Goal: Information Seeking & Learning: Learn about a topic

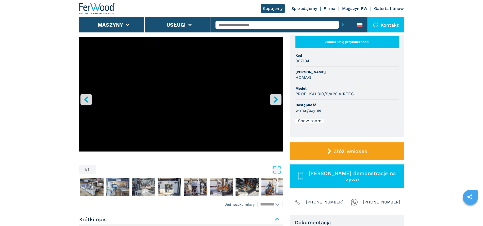
scroll to position [51, 0]
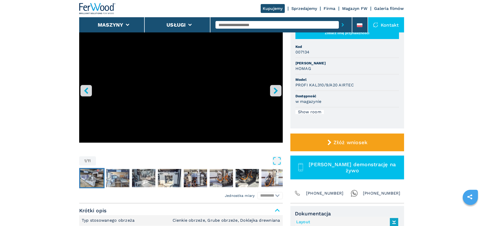
click at [92, 174] on img "Go to Slide 2" at bounding box center [91, 178] width 23 height 18
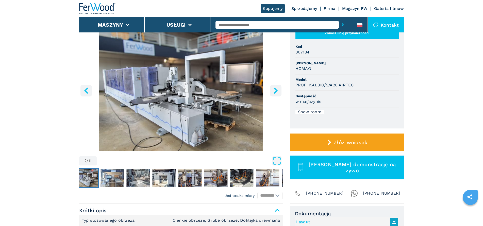
click at [163, 102] on img "Go to Slide 2" at bounding box center [181, 89] width 204 height 123
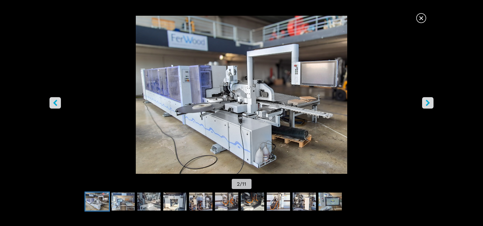
click at [165, 102] on div "Go to Slide 2" at bounding box center [241, 95] width 483 height 158
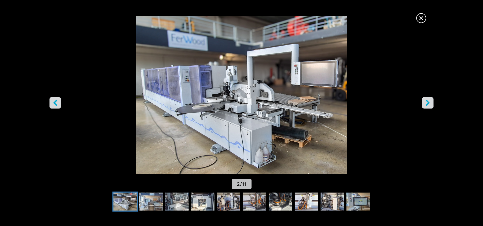
click at [426, 102] on icon "right-button" at bounding box center [428, 103] width 6 height 6
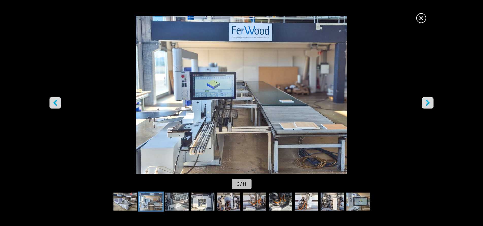
click at [426, 102] on icon "right-button" at bounding box center [428, 103] width 6 height 6
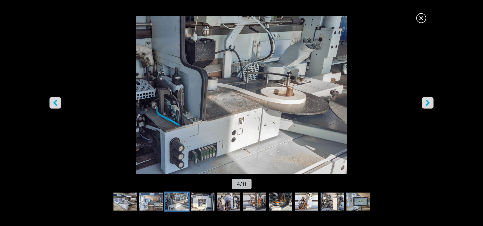
click at [426, 102] on icon "right-button" at bounding box center [428, 103] width 6 height 6
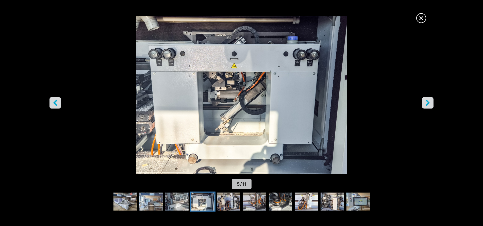
click at [426, 102] on icon "right-button" at bounding box center [428, 103] width 6 height 6
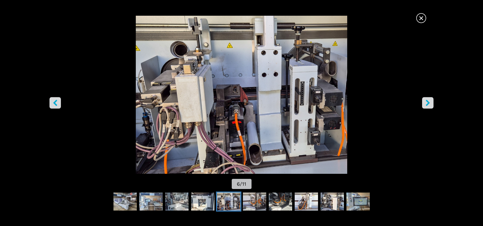
click at [426, 102] on icon "right-button" at bounding box center [428, 103] width 6 height 6
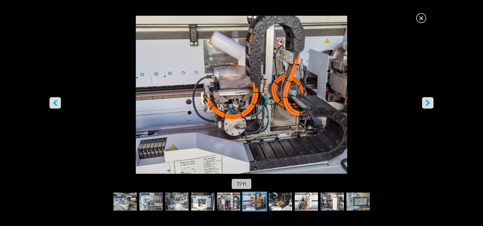
click at [426, 102] on icon "right-button" at bounding box center [428, 103] width 6 height 6
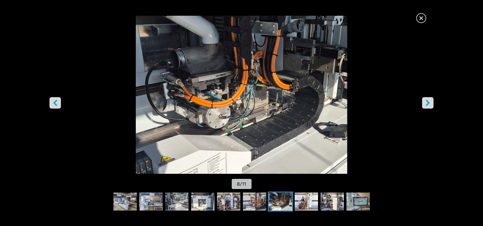
click at [426, 102] on icon "right-button" at bounding box center [428, 103] width 6 height 6
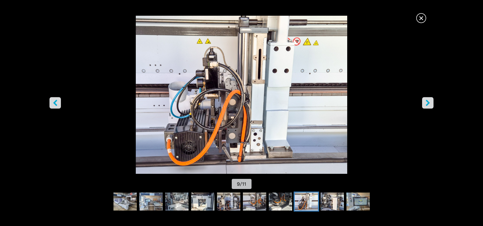
click at [426, 102] on icon "right-button" at bounding box center [428, 103] width 6 height 6
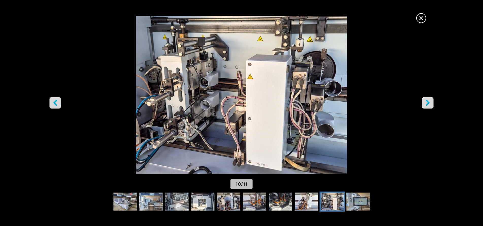
click at [426, 102] on icon "right-button" at bounding box center [428, 103] width 6 height 6
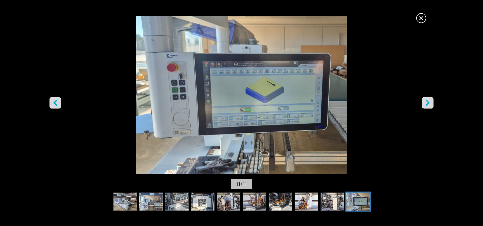
click at [426, 102] on icon "right-button" at bounding box center [428, 103] width 6 height 6
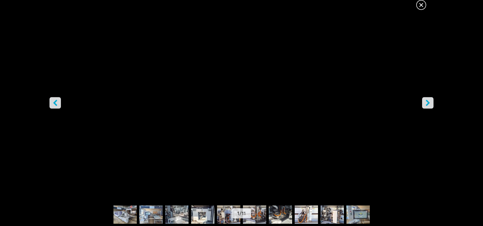
click at [426, 102] on icon "right-button" at bounding box center [428, 103] width 6 height 6
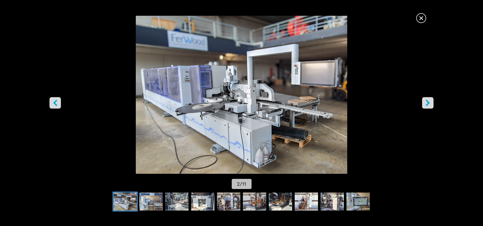
click at [426, 102] on icon "right-button" at bounding box center [428, 103] width 6 height 6
